Goal: Entertainment & Leisure: Consume media (video, audio)

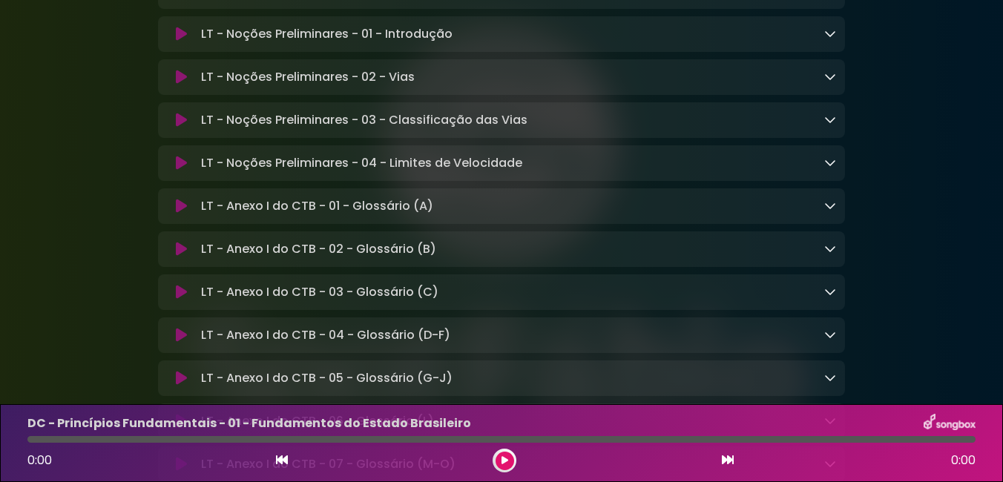
scroll to position [11047, 0]
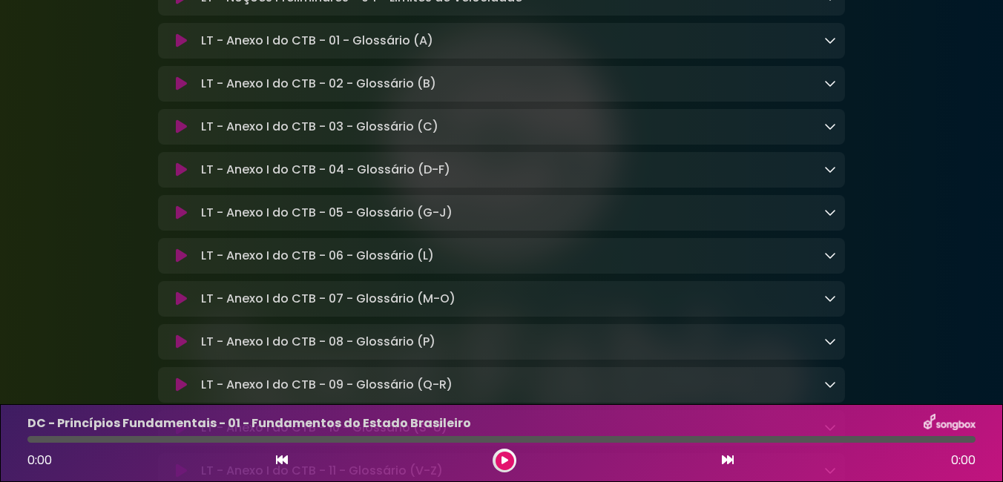
click at [184, 91] on icon at bounding box center [181, 83] width 11 height 15
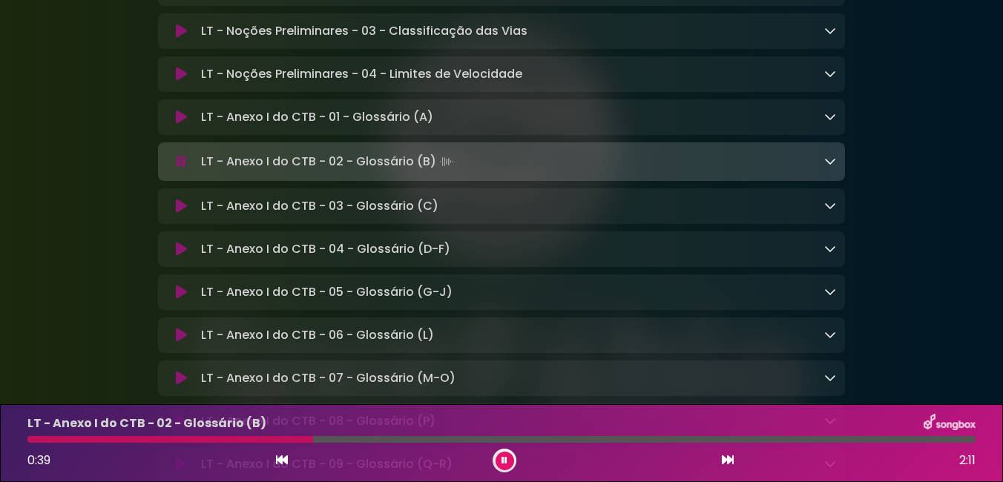
scroll to position [10898, 0]
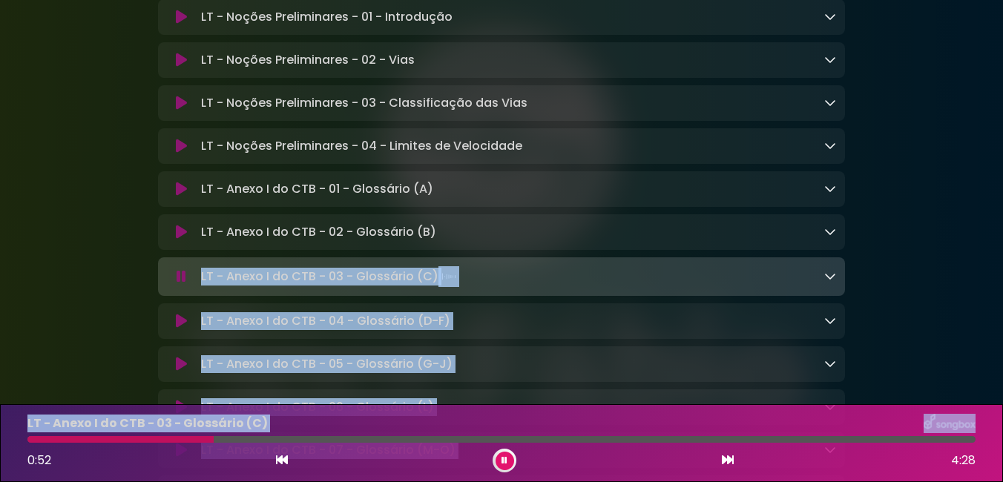
drag, startPoint x: 199, startPoint y: 436, endPoint x: 0, endPoint y: 440, distance: 198.9
click at [0, 440] on html "× SpotFábio Grupo Sou ×" at bounding box center [501, 241] width 1003 height 482
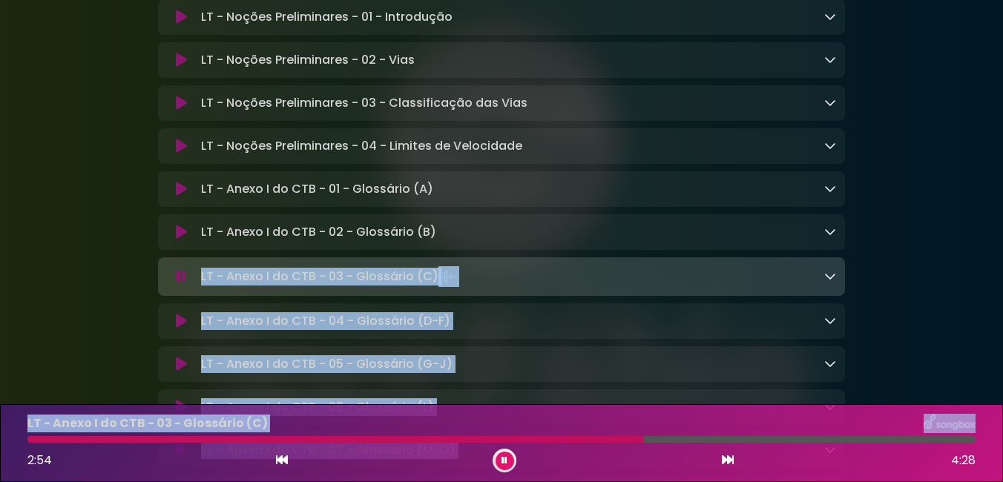
drag, startPoint x: 966, startPoint y: 286, endPoint x: 972, endPoint y: 295, distance: 10.7
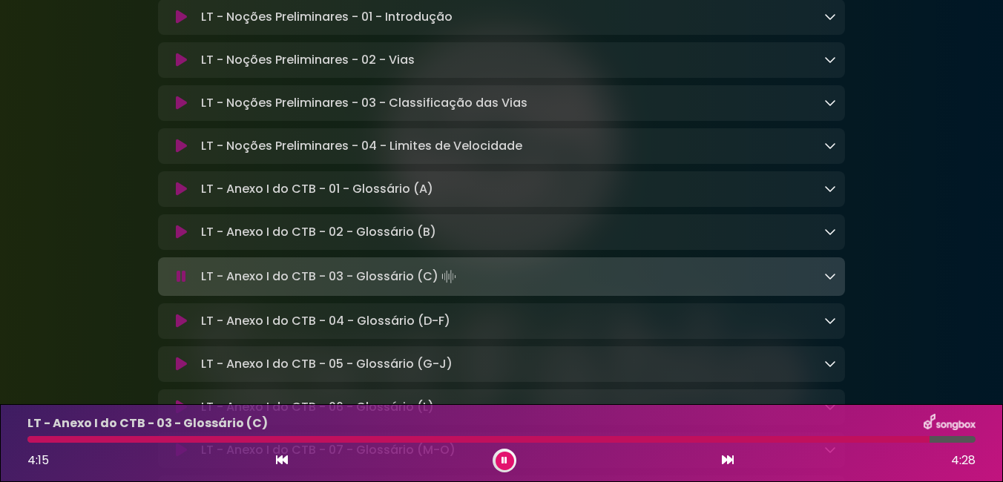
click at [47, 444] on div "LT - Anexo I do CTB - 03 - Glossário (C) 4:15 4:28" at bounding box center [502, 443] width 966 height 59
click at [39, 440] on div at bounding box center [479, 439] width 904 height 7
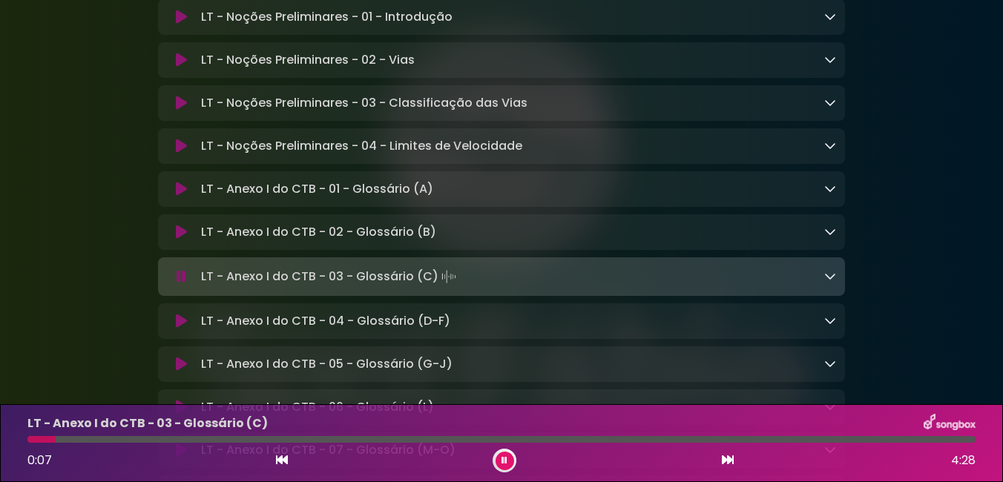
click at [490, 463] on div "0:46 4:28" at bounding box center [502, 461] width 966 height 24
click at [502, 457] on icon at bounding box center [505, 460] width 6 height 9
